Goal: Task Accomplishment & Management: Use online tool/utility

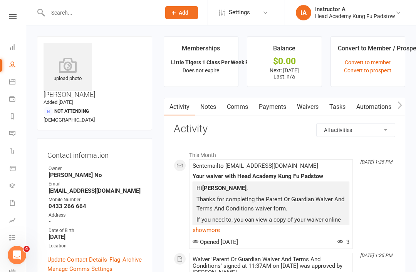
click at [72, 17] on input "text" at bounding box center [100, 12] width 110 height 11
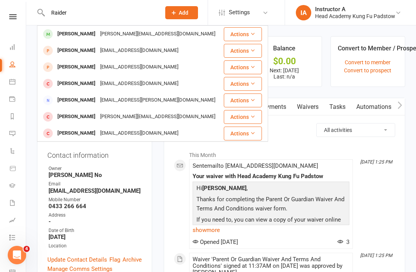
type input "Raider"
click at [68, 31] on div "[PERSON_NAME]" at bounding box center [76, 33] width 43 height 11
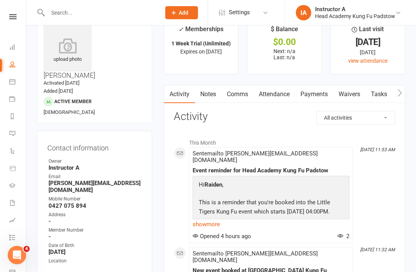
scroll to position [20, 0]
click at [250, 91] on link "Comms" at bounding box center [237, 94] width 32 height 18
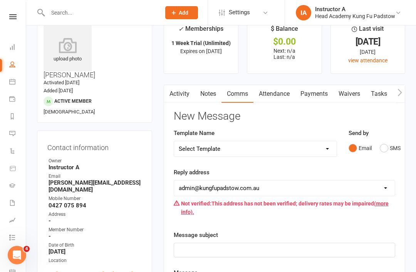
click at [282, 85] on link "Attendance" at bounding box center [274, 94] width 42 height 18
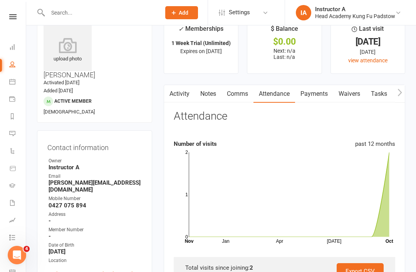
click at [322, 94] on link "Payments" at bounding box center [314, 94] width 38 height 18
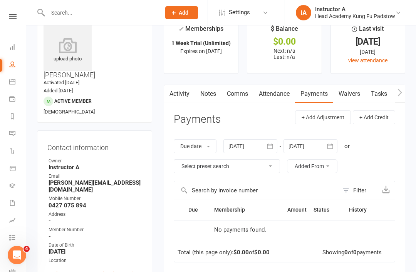
click at [352, 97] on link "Waivers" at bounding box center [349, 94] width 32 height 18
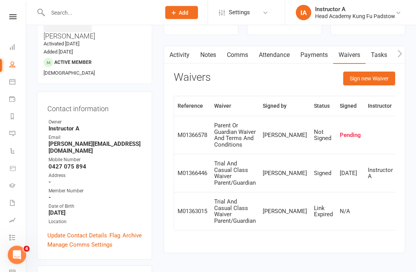
scroll to position [59, 0]
click at [365, 77] on button "Sign new Waiver" at bounding box center [369, 79] width 52 height 14
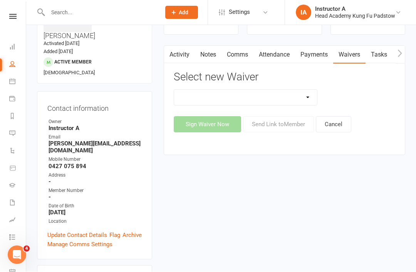
scroll to position [59, 0]
click at [208, 98] on select "Adults Waiver And Terms And Conditions Parent Or Guardian Waiver And Terms And …" at bounding box center [245, 97] width 143 height 15
select select "3663"
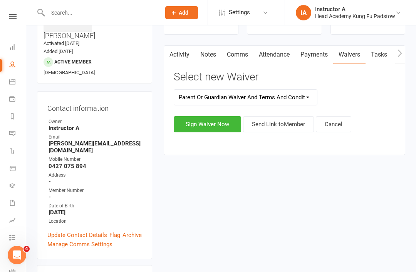
click at [208, 99] on select "Adults Waiver And Terms And Conditions Parent Or Guardian Waiver And Terms And …" at bounding box center [245, 97] width 143 height 15
click at [222, 100] on select "Adults Waiver And Terms And Conditions Parent Or Guardian Waiver And Terms And …" at bounding box center [245, 97] width 143 height 15
click at [209, 100] on select "Adults Waiver And Terms And Conditions Parent Or Guardian Waiver And Terms And …" at bounding box center [245, 97] width 143 height 15
click at [211, 117] on button "Sign Waiver Now" at bounding box center [207, 124] width 67 height 16
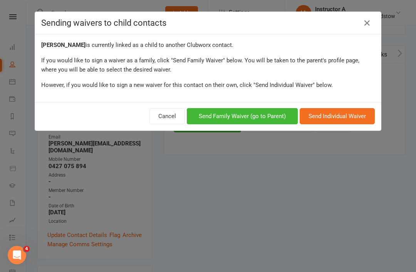
click at [371, 24] on icon at bounding box center [366, 22] width 9 height 9
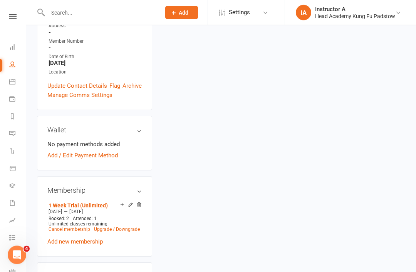
scroll to position [208, 0]
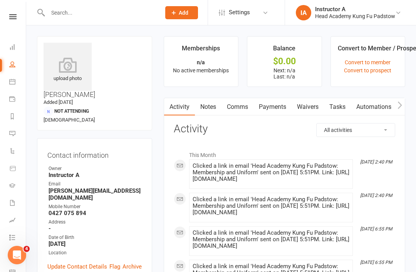
click at [293, 109] on link "Waivers" at bounding box center [307, 107] width 32 height 18
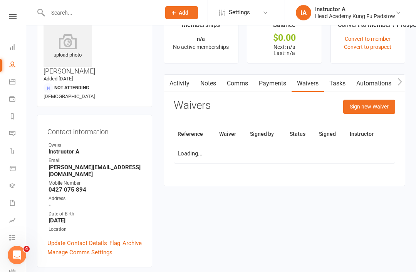
click at [302, 75] on link "Waivers" at bounding box center [307, 84] width 32 height 18
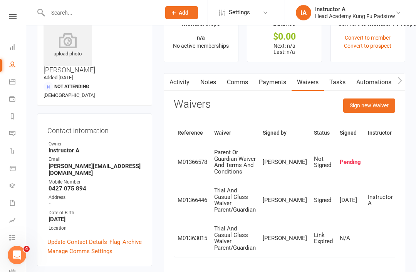
click at [359, 107] on button "Sign new Waiver" at bounding box center [369, 106] width 52 height 14
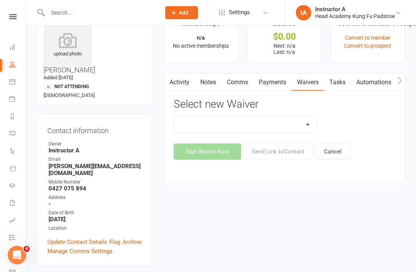
click at [200, 127] on select "Adults Waiver And Terms And Conditions Parent Or Guardian Waiver And Terms And …" at bounding box center [245, 124] width 143 height 15
select select "3663"
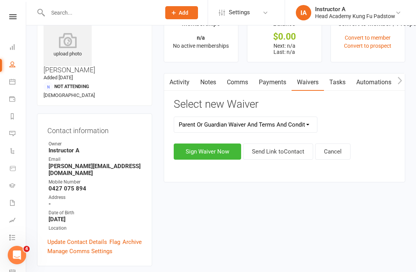
click at [190, 140] on div "Adults Waiver And Terms And Conditions Parent Or Guardian Waiver And Terms And …" at bounding box center [284, 138] width 221 height 43
click at [206, 147] on button "Sign Waiver Now" at bounding box center [207, 152] width 67 height 16
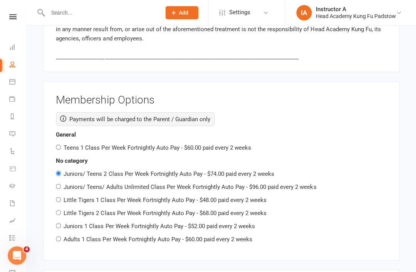
scroll to position [1082, 0]
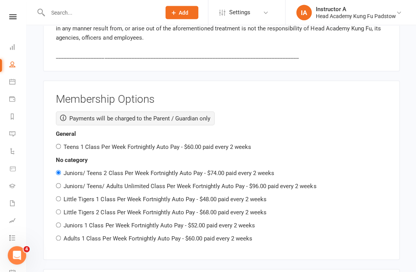
click at [58, 196] on input "Little Tigers 1 Class Per Week Fortnightly Auto Pay - $48.00 paid every 2 weeks" at bounding box center [58, 198] width 5 height 5
radio input "true"
radio input "false"
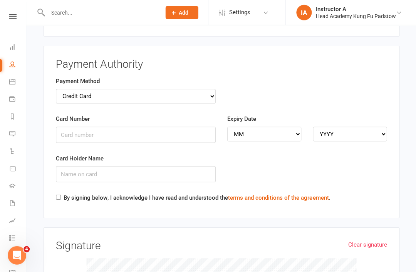
scroll to position [1423, 0]
click at [136, 126] on input "Card Number" at bounding box center [135, 134] width 159 height 16
type input "[CREDIT_CARD_NUMBER]"
click at [263, 126] on select "MM 01 02 03 04 05 06 07 08 09 10 11 12" at bounding box center [264, 133] width 74 height 15
select select "12"
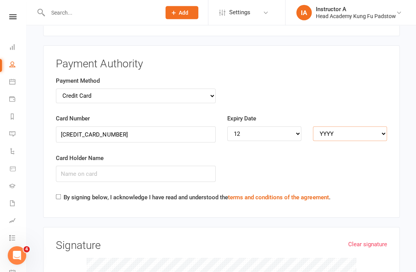
click at [343, 126] on select "YYYY 2025 2026 2027 2028 2029 2030 2031 2032 2033 2034" at bounding box center [349, 133] width 74 height 15
select select "2025"
click at [147, 166] on input "Card Holder Name" at bounding box center [135, 174] width 159 height 16
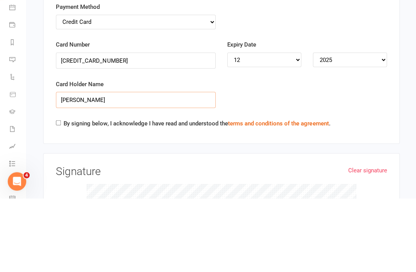
type input "[PERSON_NAME]"
click at [61, 194] on input "By signing below, I acknowledge I have read and understood the terms and condit…" at bounding box center [58, 196] width 5 height 5
checkbox input "true"
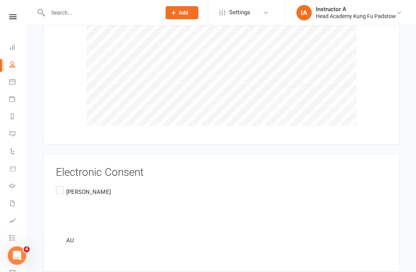
scroll to position [1670, 0]
click at [62, 184] on label "[PERSON_NAME] AU" at bounding box center [83, 216] width 55 height 64
click at [61, 184] on input "[PERSON_NAME] AU" at bounding box center [58, 184] width 5 height 0
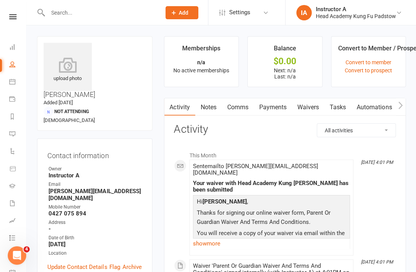
click at [12, 19] on icon at bounding box center [12, 16] width 7 height 5
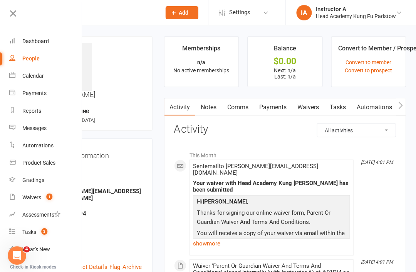
click at [28, 47] on link "Dashboard" at bounding box center [45, 41] width 73 height 17
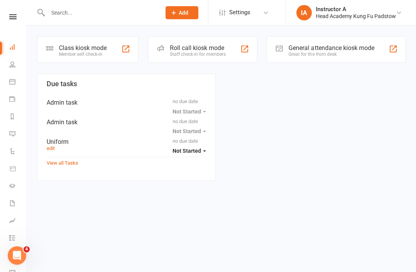
click at [176, 53] on div "Staff check-in for members" at bounding box center [197, 54] width 56 height 5
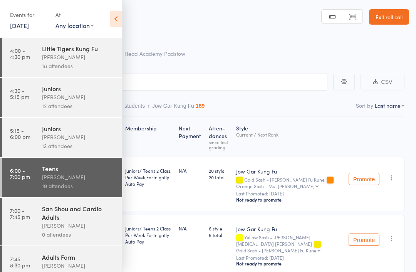
scroll to position [40, 0]
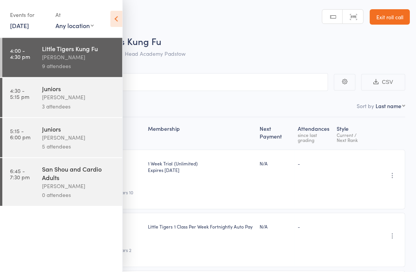
click at [114, 20] on icon at bounding box center [116, 19] width 12 height 16
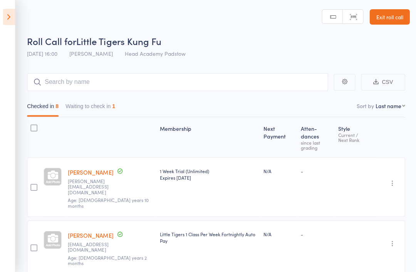
click at [86, 82] on input "search" at bounding box center [177, 82] width 300 height 18
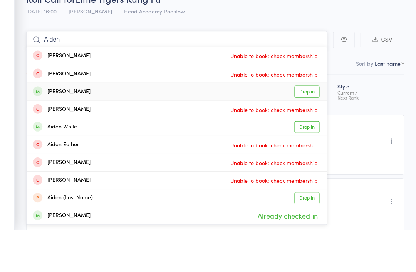
type input "Aiden"
click at [38, 125] on div "Aiden Pham Drop in" at bounding box center [177, 133] width 300 height 17
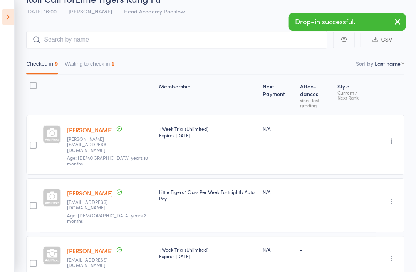
click at [98, 55] on div "Checked in 9 Waiting to check in 1" at bounding box center [215, 62] width 377 height 26
click at [95, 65] on button "Waiting to check in 1" at bounding box center [90, 66] width 50 height 18
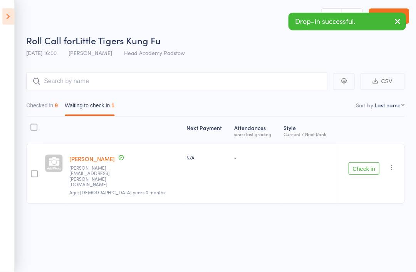
click at [362, 162] on button "Check in" at bounding box center [363, 168] width 31 height 12
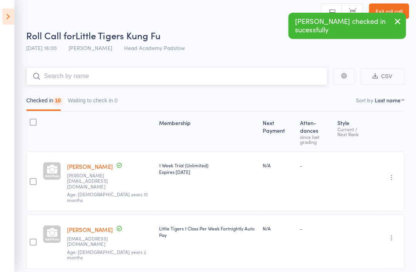
click at [70, 80] on input "search" at bounding box center [177, 77] width 300 height 18
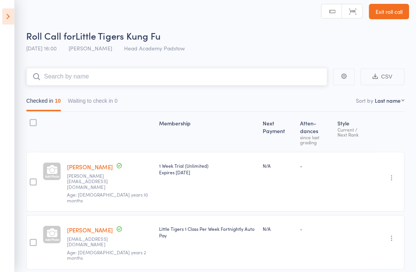
scroll to position [6, 0]
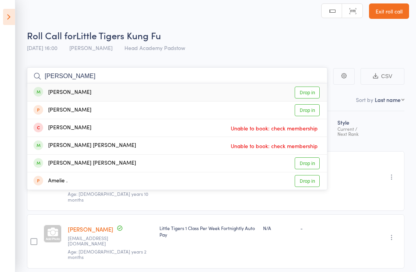
type input "Archie"
click at [47, 90] on div "Archie Falusi" at bounding box center [62, 92] width 58 height 9
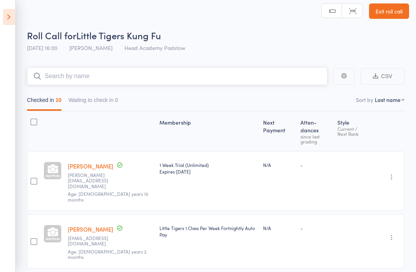
click at [59, 77] on input "search" at bounding box center [177, 76] width 300 height 18
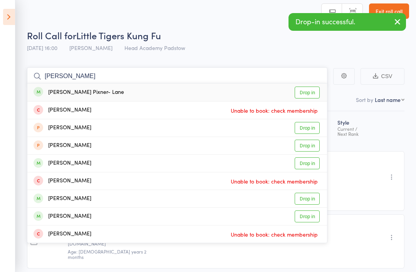
type input "Hendrix"
click at [48, 92] on div "Hendrix Pixner- Lane" at bounding box center [78, 92] width 90 height 9
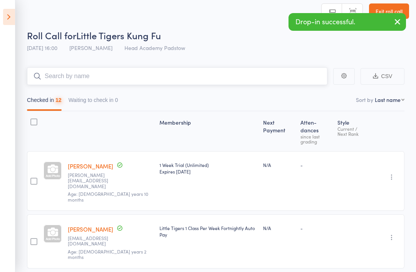
click at [59, 74] on input "search" at bounding box center [177, 76] width 300 height 18
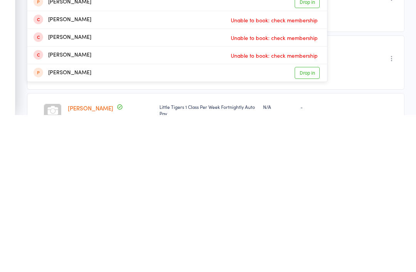
scroll to position [13, 0]
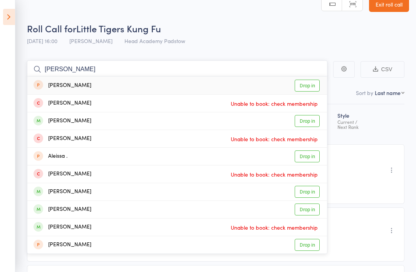
type input "Alex ho"
click at [58, 123] on div "Alexander Hodgkisson" at bounding box center [62, 121] width 58 height 9
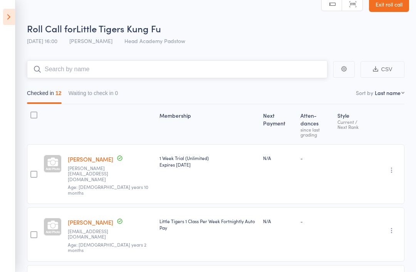
click at [61, 69] on input "search" at bounding box center [177, 69] width 300 height 18
click at [68, 70] on input "search" at bounding box center [177, 69] width 300 height 18
click at [43, 93] on button "Checked in 13" at bounding box center [44, 95] width 35 height 18
click at [46, 103] on button "Checked in 13" at bounding box center [44, 95] width 35 height 18
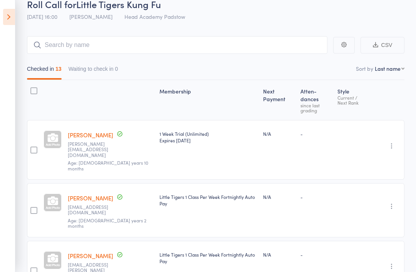
scroll to position [37, 0]
click at [64, 43] on input "search" at bounding box center [177, 45] width 300 height 18
click at [44, 53] on input "search" at bounding box center [177, 45] width 300 height 18
click at [49, 48] on input "search" at bounding box center [177, 45] width 300 height 18
click at [2, 12] on aside "Events for 13 Oct, 2025 13 Oct, 2025 October 2025 Sun Mon Tue Wed Thu Fri Sat 4…" at bounding box center [7, 136] width 15 height 272
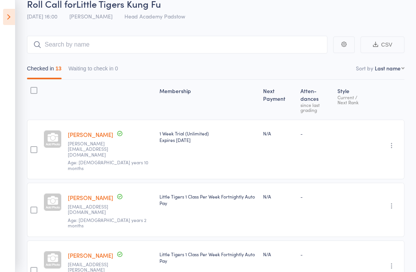
click at [5, 21] on icon at bounding box center [9, 17] width 12 height 16
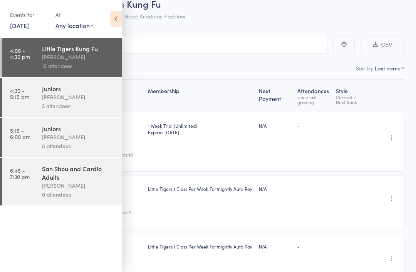
click at [29, 100] on link "4:30 - 5:15 pm Juniors James Agius 3 attendees" at bounding box center [62, 97] width 120 height 39
click at [114, 18] on icon at bounding box center [116, 19] width 12 height 16
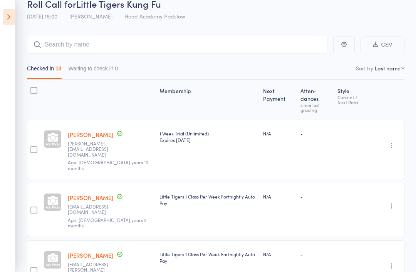
scroll to position [5, 0]
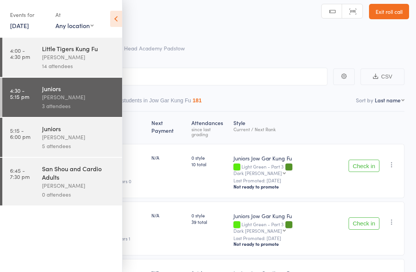
click at [114, 23] on icon at bounding box center [116, 19] width 12 height 16
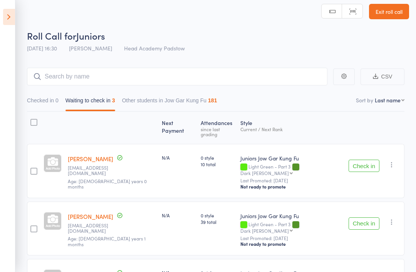
click at [16, 136] on main "CSV Checked in 0 Waiting to check in 3 Other students in Jow Gar Kung Fu 181 So…" at bounding box center [208, 201] width 416 height 291
click at [45, 81] on input "search" at bounding box center [177, 77] width 300 height 18
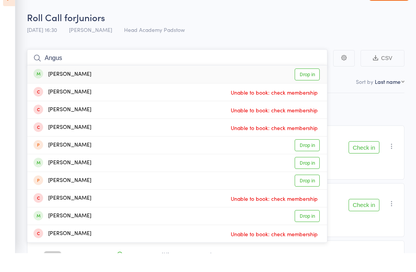
type input "Angus"
click at [49, 89] on div "Angus Browning" at bounding box center [62, 93] width 58 height 9
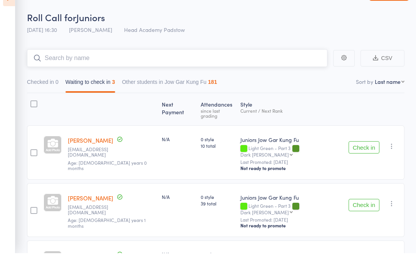
click at [58, 68] on input "search" at bounding box center [177, 77] width 300 height 18
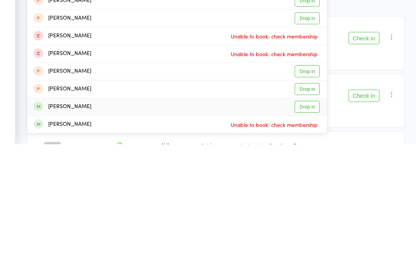
type input "James"
click at [55, 231] on div "James Nguyen" at bounding box center [62, 235] width 58 height 9
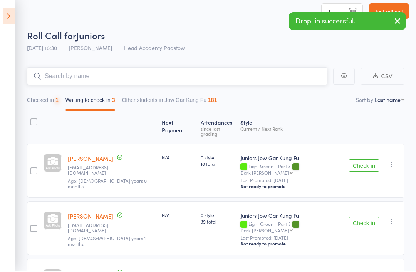
scroll to position [0, 0]
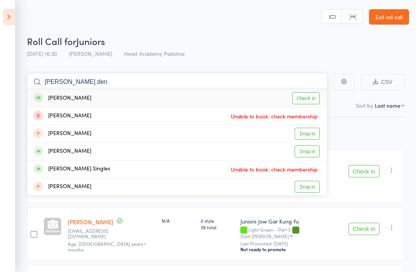
type input "Owen den"
click at [56, 98] on div "Owen Deng" at bounding box center [62, 98] width 58 height 9
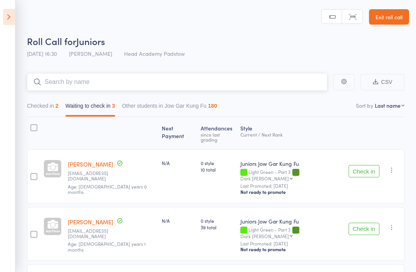
click at [61, 79] on input "search" at bounding box center [177, 82] width 300 height 18
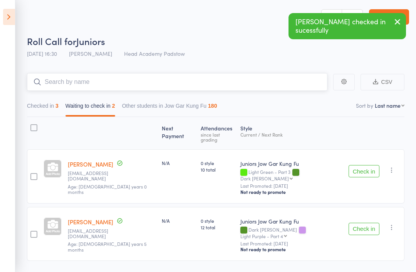
click at [74, 82] on input "search" at bounding box center [177, 82] width 300 height 18
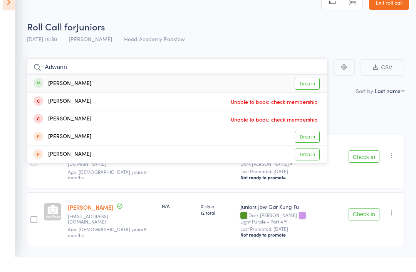
type input "Adwann"
click at [59, 94] on div "Adwaan Hasan" at bounding box center [62, 98] width 58 height 9
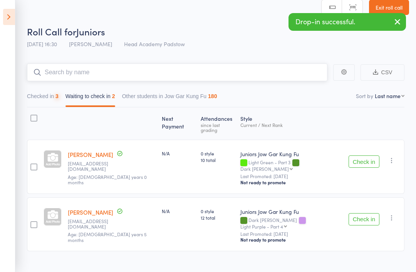
click at [57, 80] on input "search" at bounding box center [177, 73] width 300 height 18
click at [55, 74] on input "search" at bounding box center [177, 73] width 300 height 18
click at [48, 71] on input "search" at bounding box center [177, 73] width 300 height 18
click at [32, 71] on input "search" at bounding box center [177, 73] width 300 height 18
click at [15, 88] on main "CSV Checked in 4 Waiting to check in 2 Other students in Jow Gar Kung Fu 180 So…" at bounding box center [208, 169] width 416 height 234
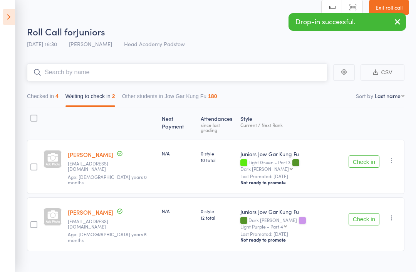
click at [50, 72] on input "search" at bounding box center [177, 73] width 300 height 18
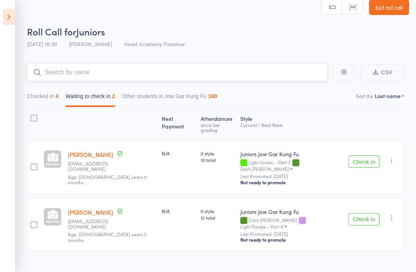
click at [63, 74] on input "search" at bounding box center [177, 73] width 300 height 18
click at [49, 74] on input "search" at bounding box center [177, 73] width 300 height 18
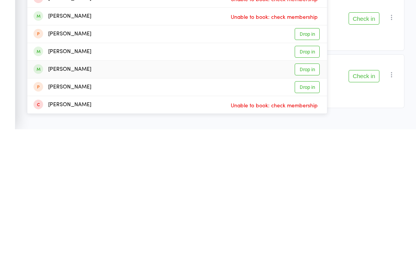
type input "Chloe"
click at [60, 208] on div "Chloe Janusevski" at bounding box center [62, 212] width 58 height 9
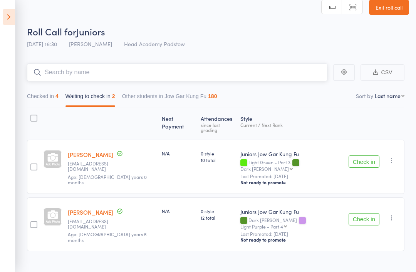
click at [63, 68] on input "search" at bounding box center [177, 73] width 300 height 18
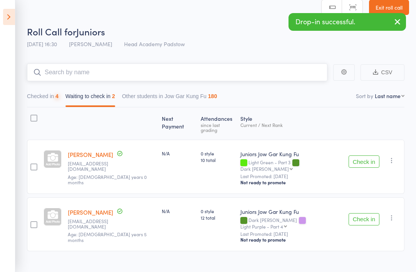
click at [63, 72] on input "search" at bounding box center [177, 73] width 300 height 18
click at [40, 96] on button "Checked in 5" at bounding box center [43, 98] width 32 height 18
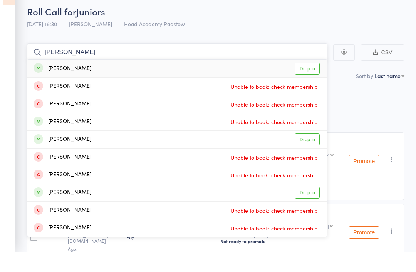
type input "George zeng"
click at [57, 84] on div "Georger Zeng" at bounding box center [62, 88] width 58 height 9
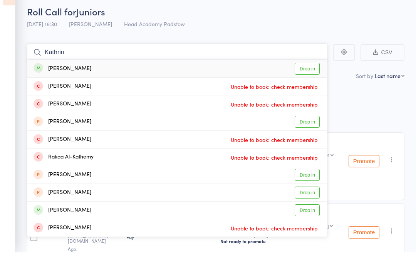
type input "Kathrin"
click at [59, 84] on div "Katherine Zeng" at bounding box center [62, 88] width 58 height 9
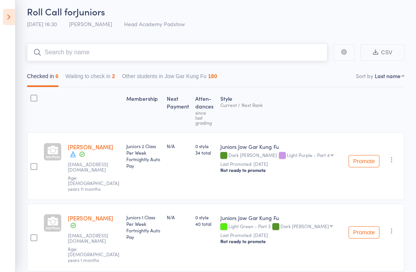
click at [72, 49] on input "search" at bounding box center [177, 53] width 300 height 18
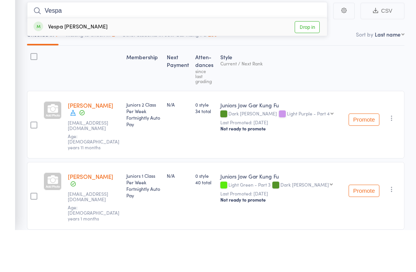
type input "Vespa"
click at [49, 60] on div "Vespa Greenwell Drop in" at bounding box center [177, 69] width 300 height 18
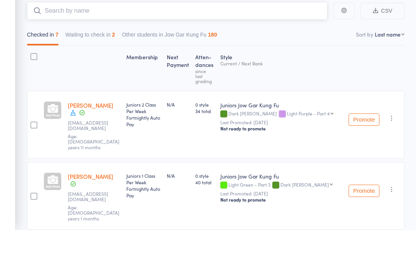
click at [62, 44] on input "search" at bounding box center [177, 53] width 300 height 18
click at [106, 70] on button "Waiting to check in 2" at bounding box center [90, 79] width 50 height 18
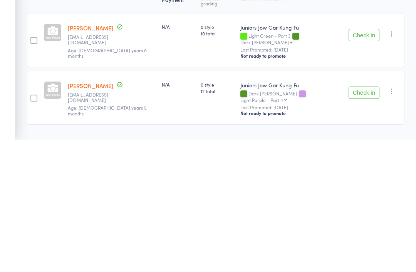
scroll to position [10, 0]
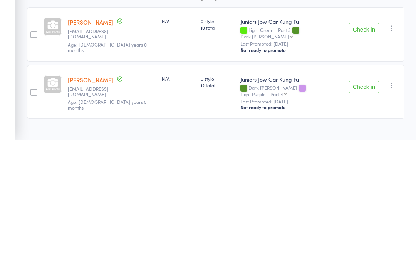
click at [362, 156] on button "Check in" at bounding box center [363, 162] width 31 height 12
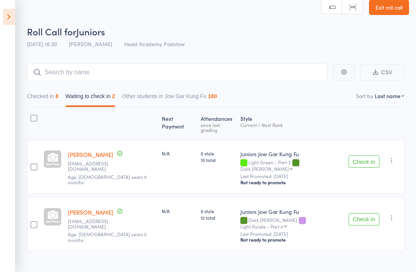
scroll to position [5, 0]
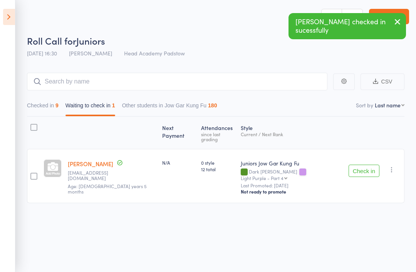
click at [362, 165] on button "Check in" at bounding box center [363, 171] width 31 height 12
click at [156, 75] on input "search" at bounding box center [177, 82] width 300 height 18
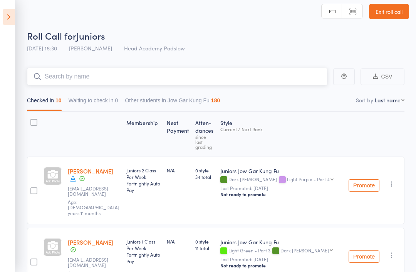
click at [67, 74] on input "search" at bounding box center [177, 77] width 300 height 18
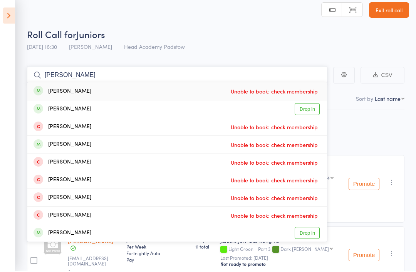
type input "Zoe"
click at [40, 109] on span at bounding box center [38, 110] width 10 height 10
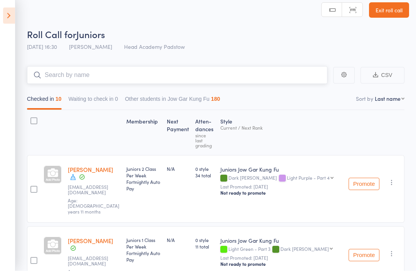
click at [53, 75] on input "search" at bounding box center [177, 77] width 300 height 18
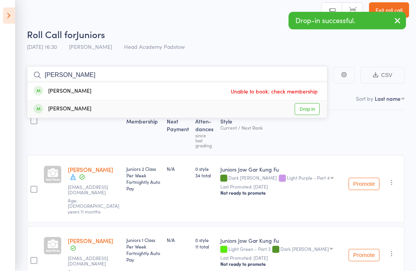
type input "Ezra"
click at [57, 111] on div "Ezra Malak" at bounding box center [62, 110] width 58 height 9
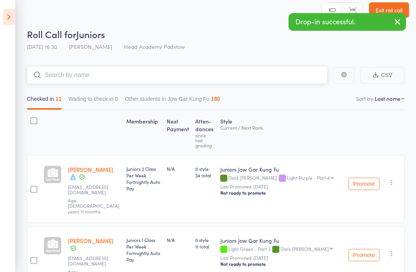
click at [56, 75] on input "search" at bounding box center [177, 75] width 300 height 18
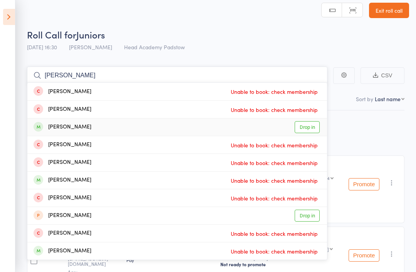
type input "Nathan"
click at [59, 127] on div "Nathan Permadi" at bounding box center [62, 127] width 58 height 9
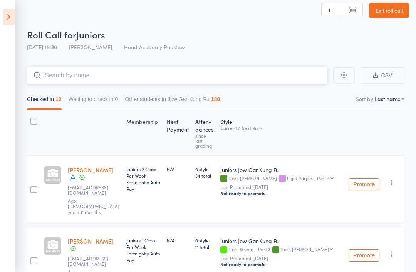
click at [53, 80] on input "search" at bounding box center [177, 76] width 300 height 18
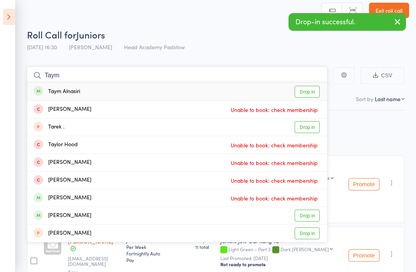
type input "Taym"
click at [55, 90] on div "Taym Alnasiri" at bounding box center [56, 91] width 47 height 9
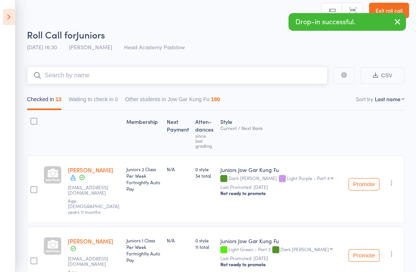
click at [62, 83] on input "search" at bounding box center [177, 76] width 300 height 18
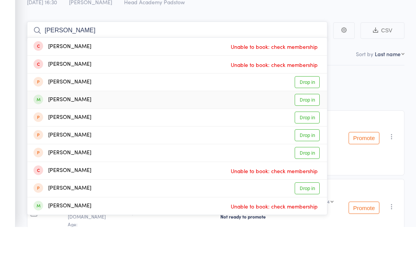
type input "Hugo"
click at [49, 141] on div "Hugo Pradhan" at bounding box center [62, 145] width 58 height 9
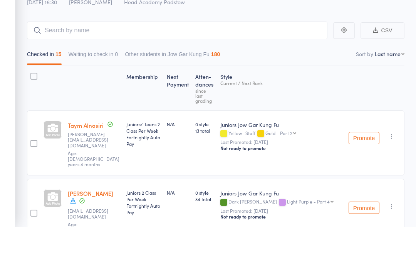
click at [28, 114] on strong at bounding box center [33, 133] width 13 height 38
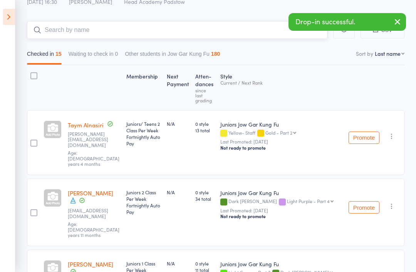
click at [59, 33] on input "search" at bounding box center [177, 30] width 300 height 18
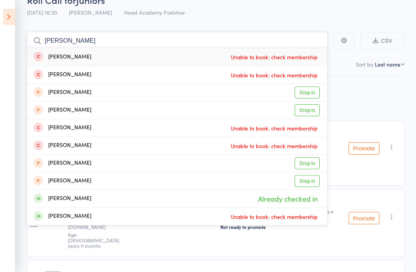
scroll to position [0, 0]
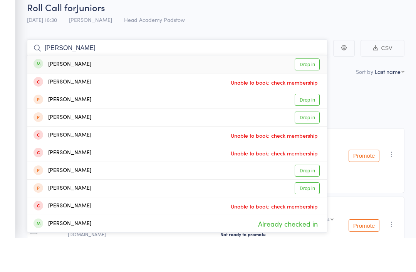
type input "James si"
click at [60, 94] on div "James Siryani" at bounding box center [62, 98] width 58 height 9
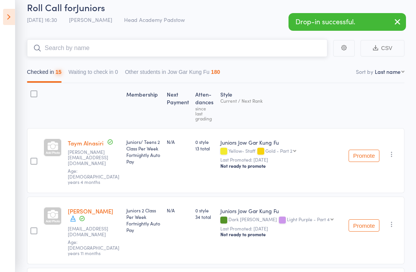
click at [44, 65] on button "Checked in 15" at bounding box center [44, 74] width 35 height 18
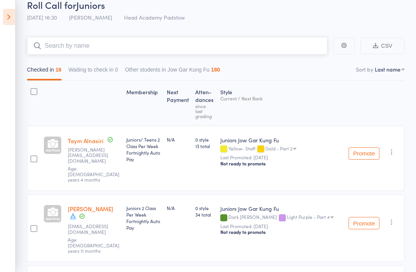
scroll to position [0, 0]
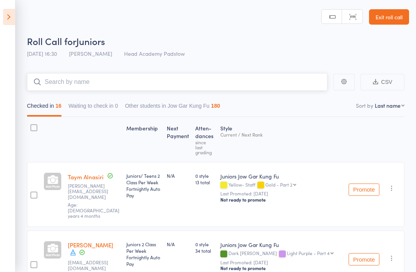
click at [94, 84] on input "search" at bounding box center [177, 82] width 300 height 18
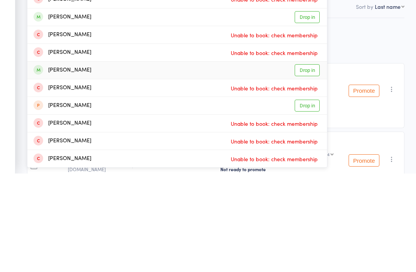
type input "Thomas"
click at [58, 160] on li "Thomas Anselmo Drop in" at bounding box center [177, 169] width 300 height 18
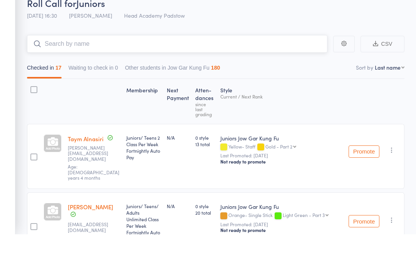
click at [58, 73] on input "search" at bounding box center [177, 82] width 300 height 18
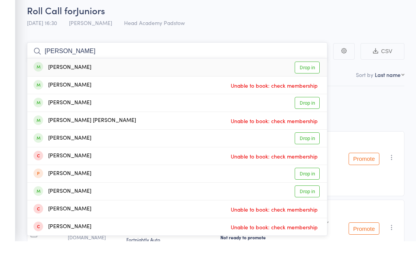
type input "Patrick rannna"
click at [68, 94] on div "Patrick Rannard" at bounding box center [62, 98] width 58 height 9
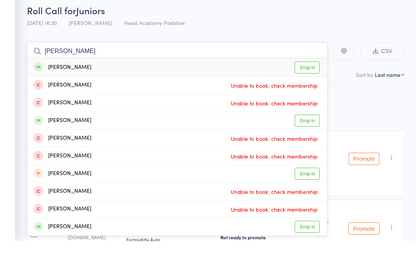
type input "Charlott"
click at [49, 94] on div "Charlotte Rannard" at bounding box center [62, 98] width 58 height 9
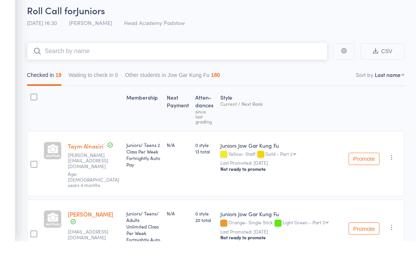
click at [48, 99] on button "Checked in 18" at bounding box center [44, 108] width 35 height 18
click at [49, 73] on input "search" at bounding box center [177, 82] width 300 height 18
click at [50, 73] on input "search" at bounding box center [177, 82] width 300 height 18
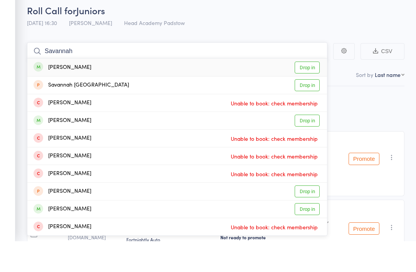
type input "Savannah"
click at [54, 94] on div "Savannah Raad" at bounding box center [62, 98] width 58 height 9
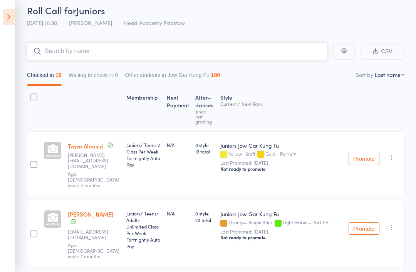
click at [56, 47] on input "search" at bounding box center [177, 51] width 300 height 18
click at [51, 45] on input "search" at bounding box center [177, 51] width 300 height 18
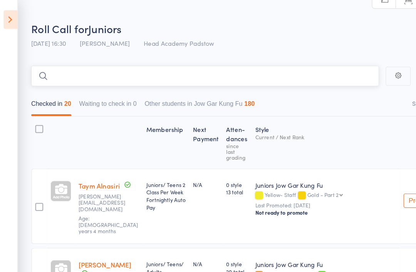
scroll to position [0, 0]
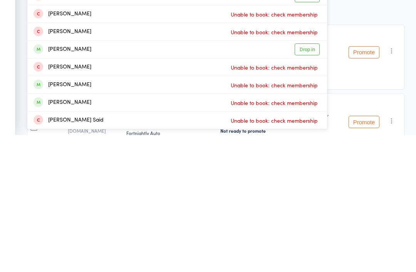
type input "Sarah"
click at [56, 182] on div "Sarah Hodgkisson" at bounding box center [62, 186] width 58 height 9
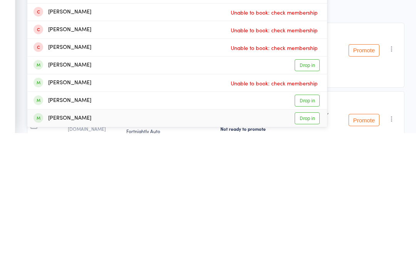
type input "Lucas"
click at [64, 253] on div "Lucas Nguyen" at bounding box center [62, 257] width 58 height 9
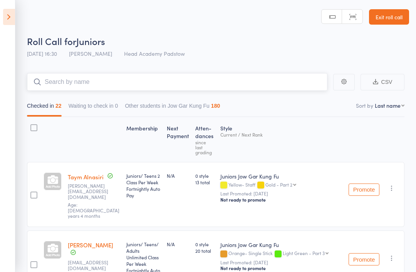
click at [70, 75] on input "search" at bounding box center [177, 82] width 300 height 18
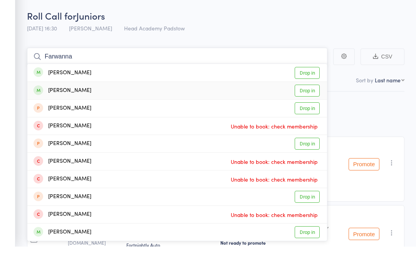
type input "Farwanna"
click at [52, 112] on div "Farwaan Hasan" at bounding box center [62, 116] width 58 height 9
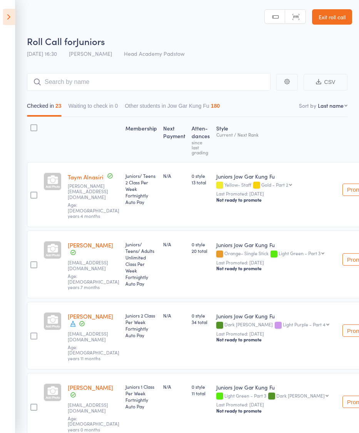
click at [4, 17] on icon at bounding box center [9, 17] width 12 height 16
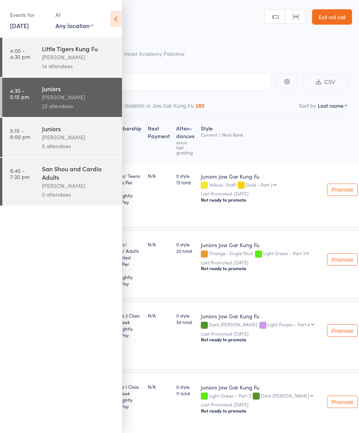
click at [22, 139] on time "5:15 - 6:00 pm" at bounding box center [20, 133] width 20 height 12
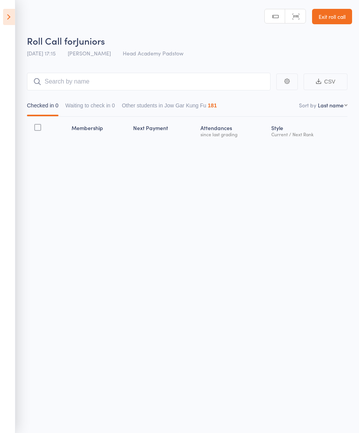
scroll to position [5, 0]
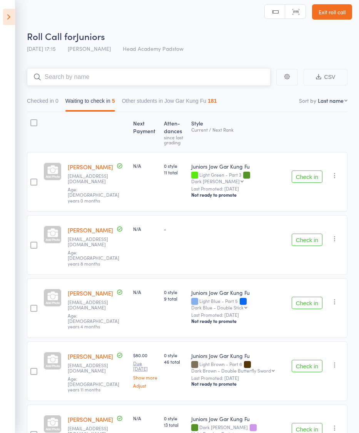
click at [50, 80] on input "search" at bounding box center [149, 77] width 244 height 18
click at [47, 86] on input "search" at bounding box center [149, 77] width 244 height 18
click at [50, 86] on input "search" at bounding box center [149, 77] width 244 height 18
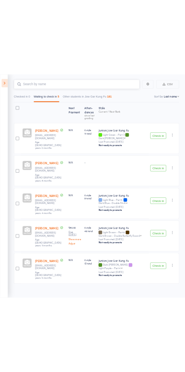
scroll to position [0, 0]
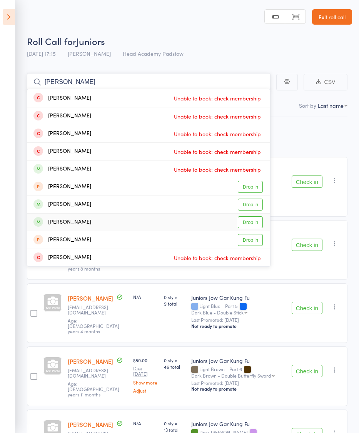
type input "Chloe"
click at [63, 224] on div "Chloe Janusevski" at bounding box center [62, 222] width 58 height 9
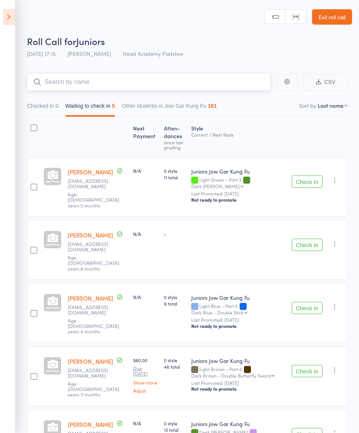
click at [61, 85] on input "search" at bounding box center [149, 82] width 244 height 18
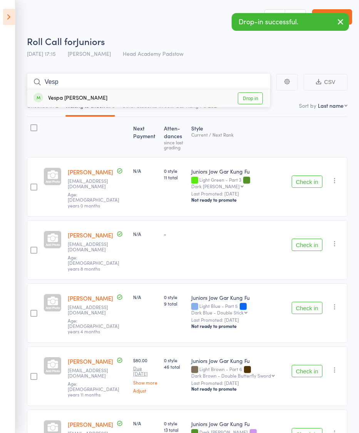
type input "Vesp"
click at [40, 99] on span at bounding box center [38, 98] width 10 height 10
click at [64, 82] on input "search" at bounding box center [149, 82] width 244 height 18
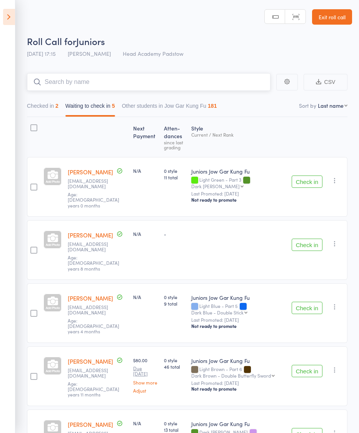
click at [49, 109] on button "Checked in 2" at bounding box center [43, 108] width 32 height 18
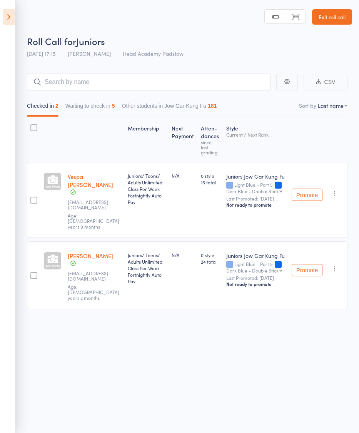
click at [5, 19] on icon at bounding box center [9, 17] width 12 height 16
